Goal: Book appointment/travel/reservation

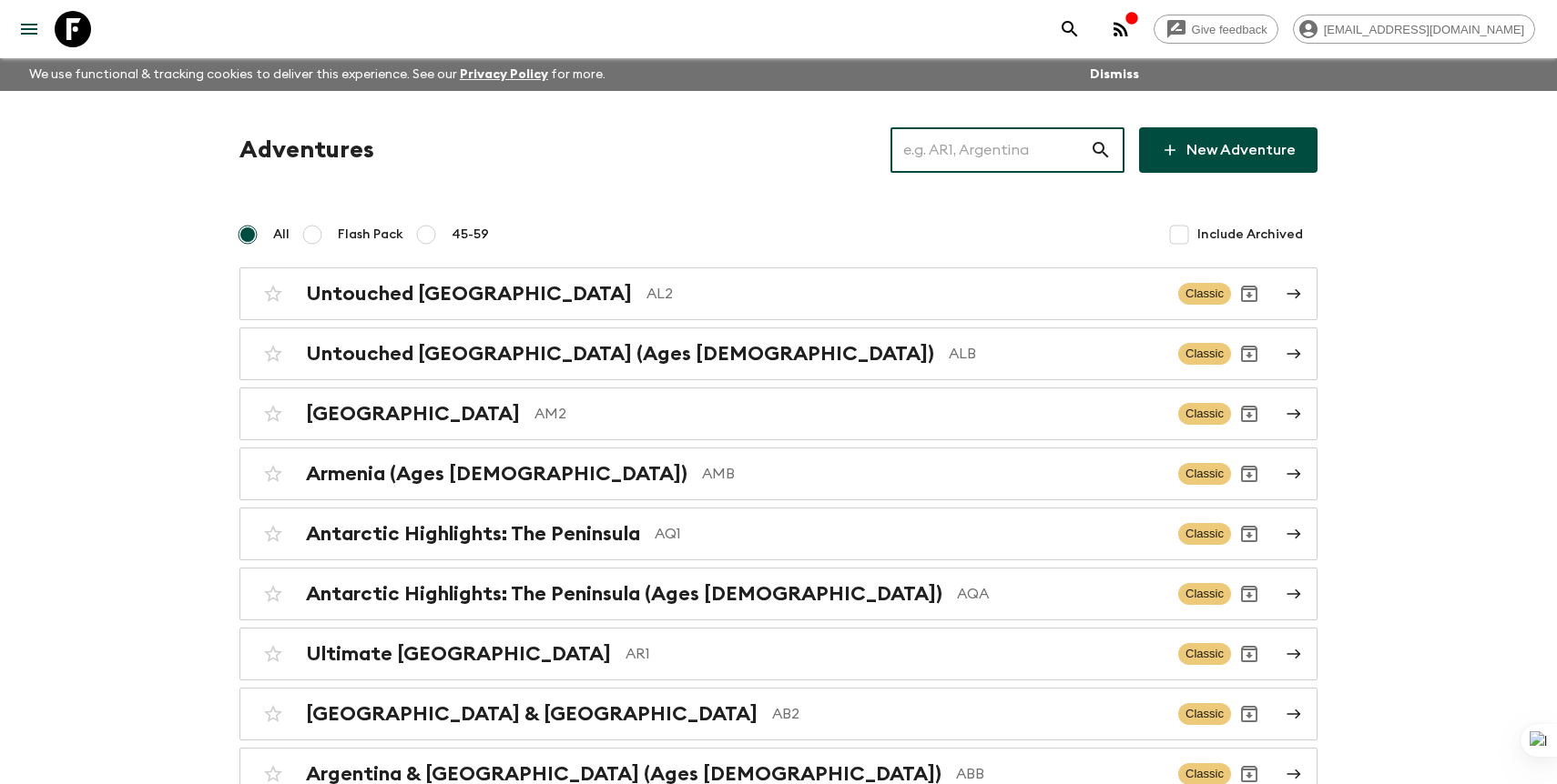
click at [1051, 156] on input "text" at bounding box center [990, 150] width 200 height 51
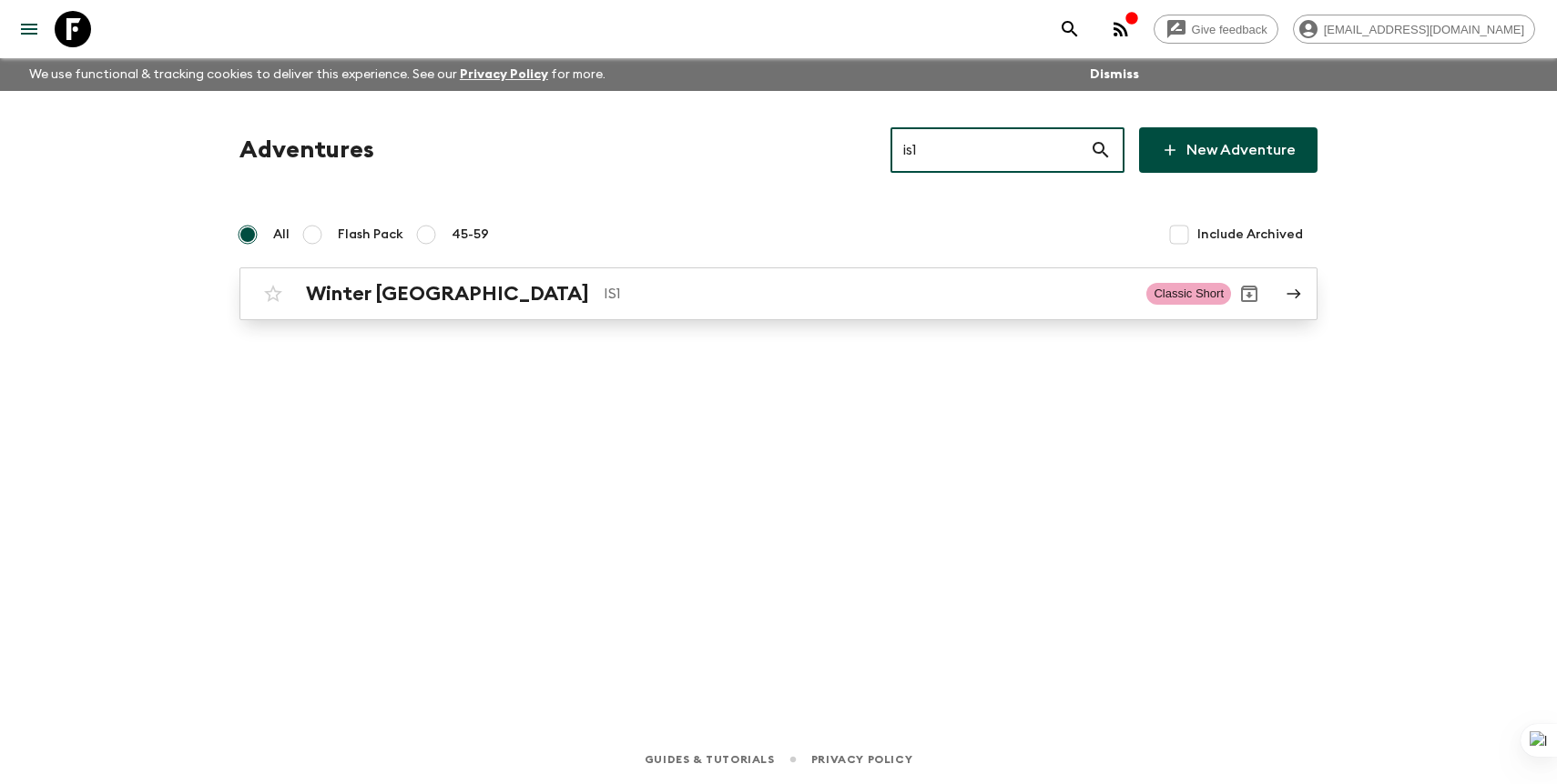
type input "is1"
click at [788, 298] on p "IS1" at bounding box center [867, 294] width 528 height 22
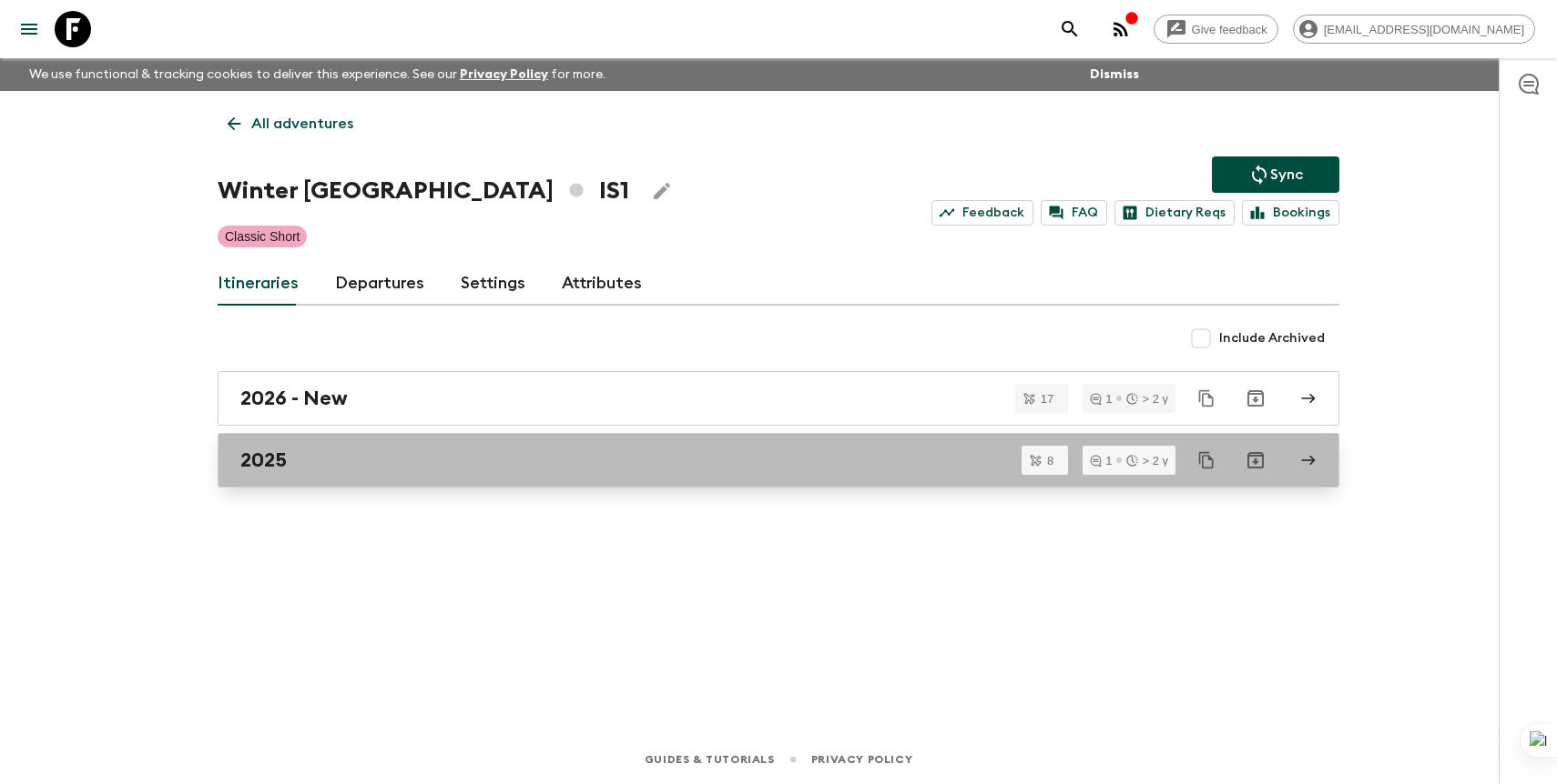
click at [746, 465] on div "2025" at bounding box center [762, 460] width 1042 height 24
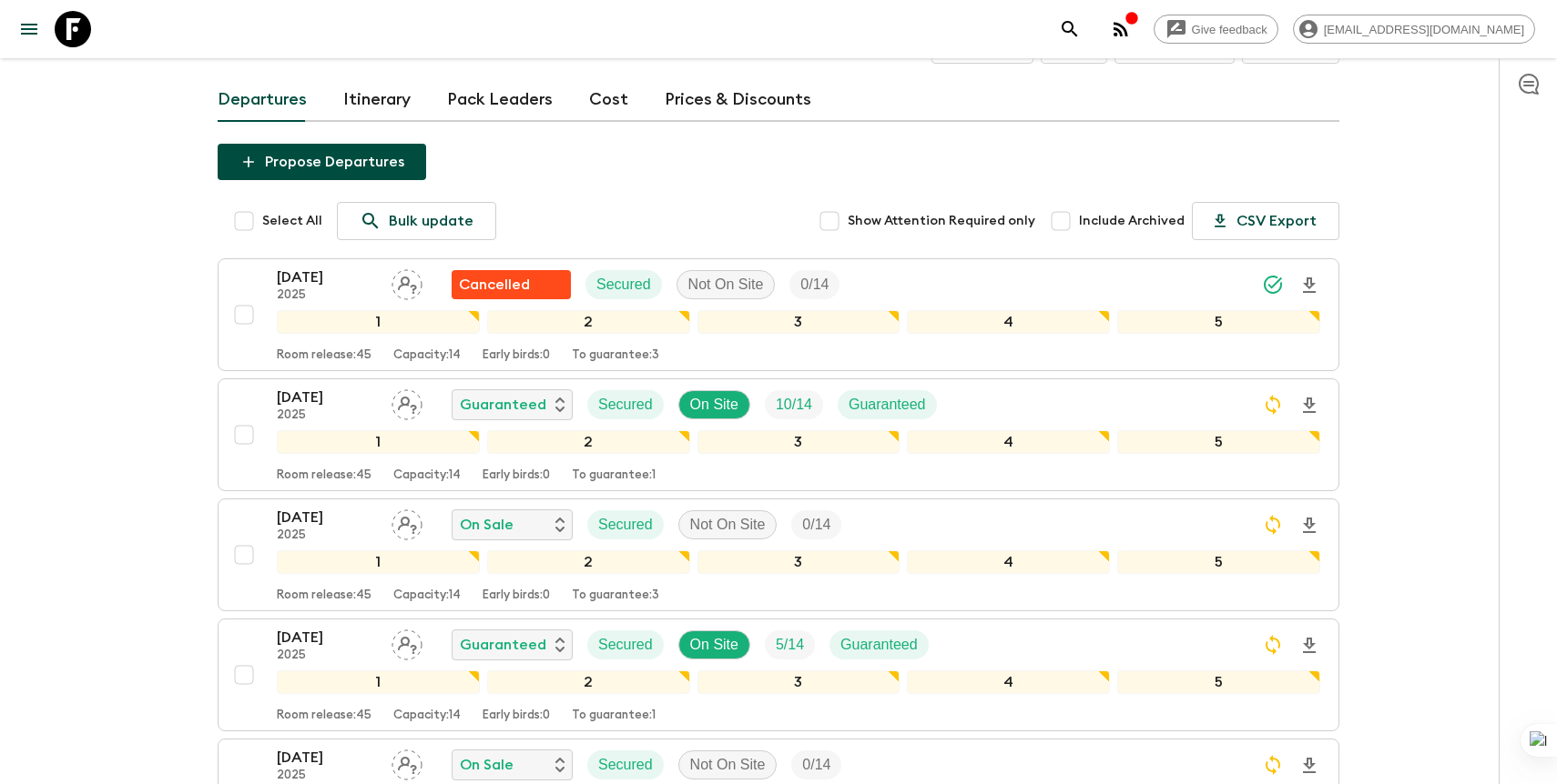
scroll to position [120, 0]
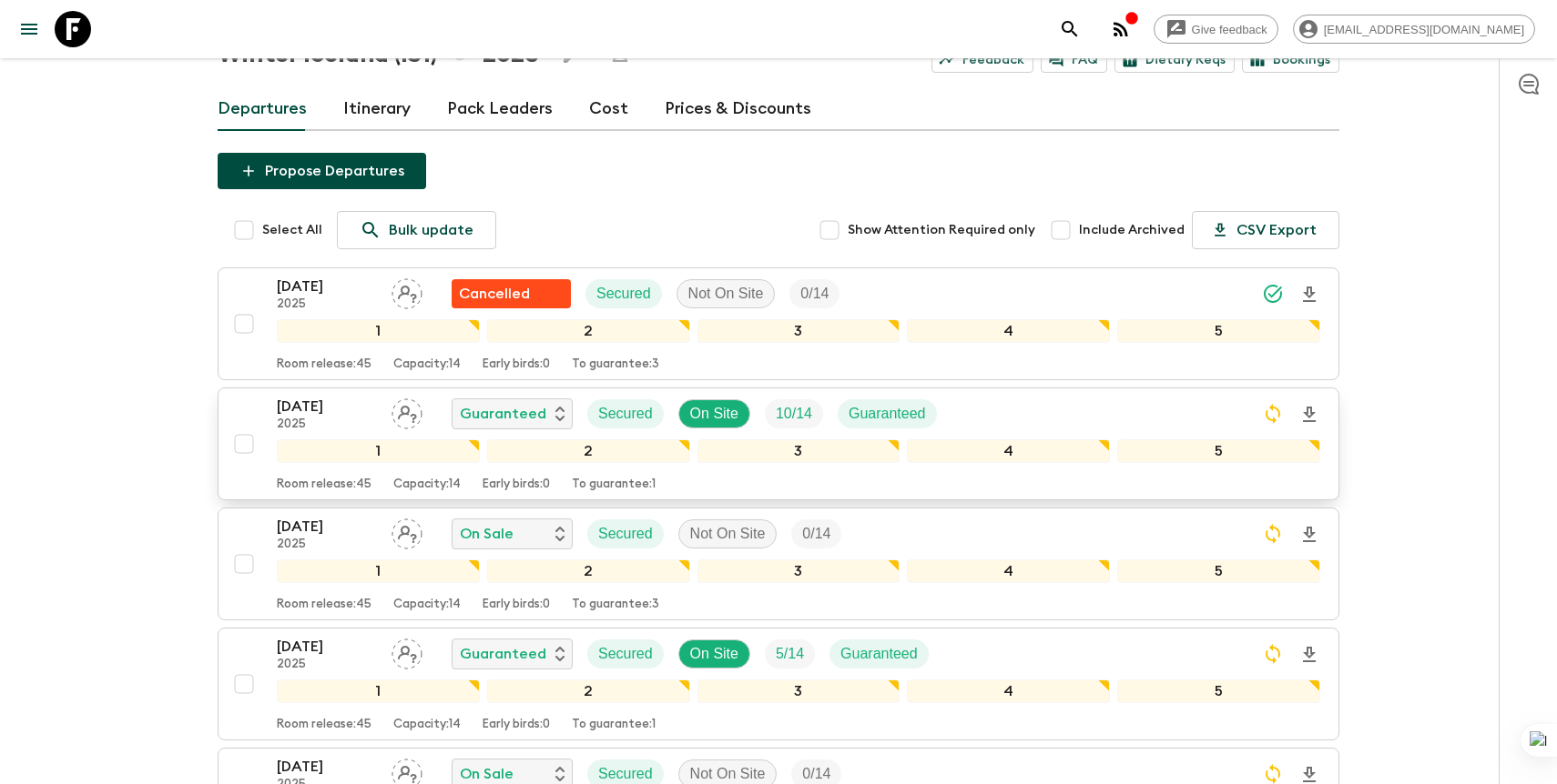
click at [1191, 413] on div "[DATE] 2025 Guaranteed Secured On Site 10 / 14 Guaranteed" at bounding box center [798, 414] width 1043 height 37
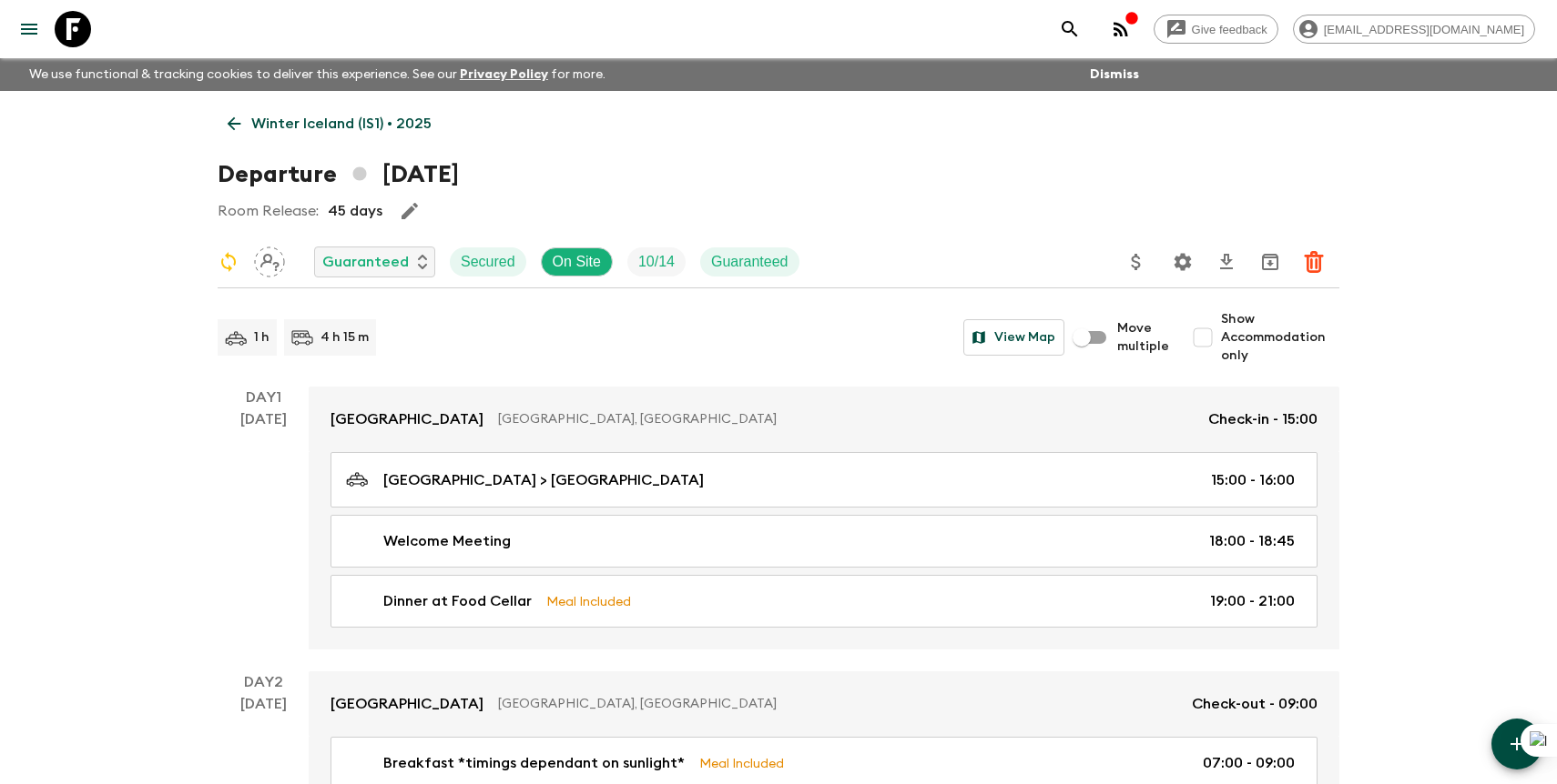
click at [1236, 343] on span "Show Accommodation only" at bounding box center [1280, 338] width 118 height 55
click at [1221, 343] on input "Show Accommodation only" at bounding box center [1203, 338] width 37 height 37
checkbox input "true"
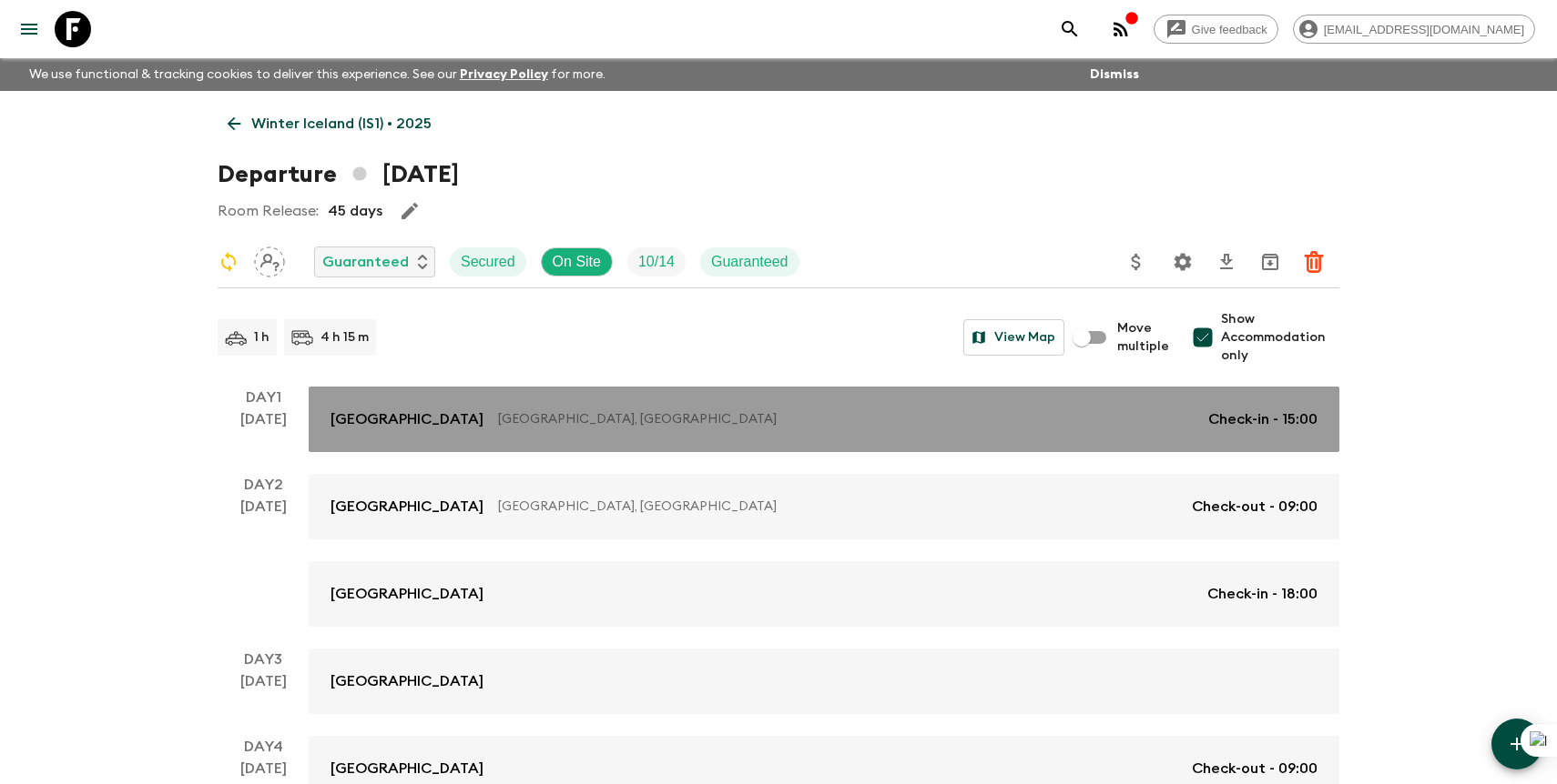
click at [1117, 436] on link "[GEOGRAPHIC_DATA], [GEOGRAPHIC_DATA] Check-in - 15:00" at bounding box center [824, 420] width 1031 height 66
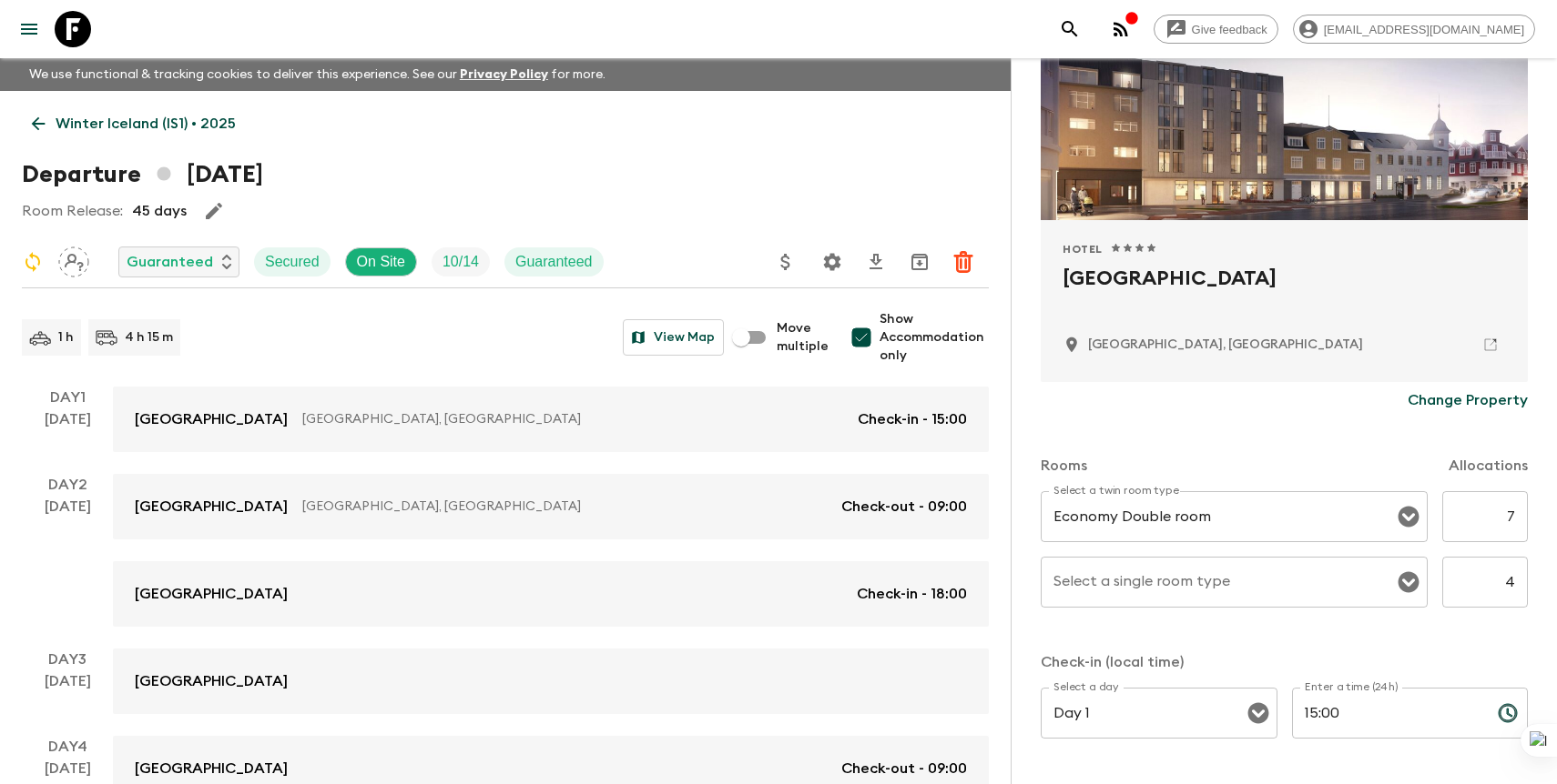
scroll to position [214, 0]
